Goal: Transaction & Acquisition: Purchase product/service

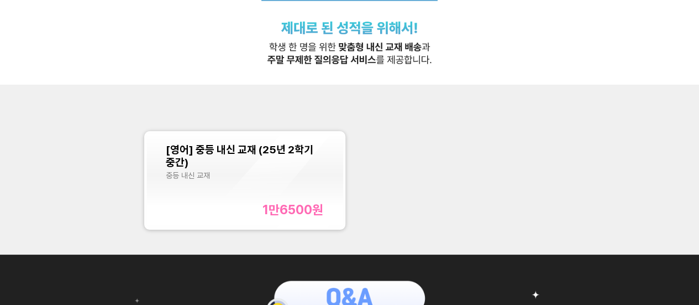
scroll to position [111, 0]
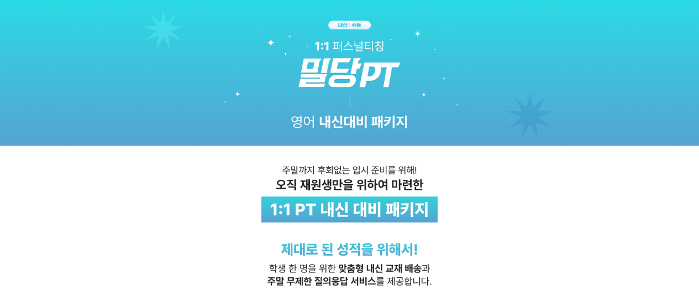
scroll to position [221, 0]
